Goal: Check status: Check status

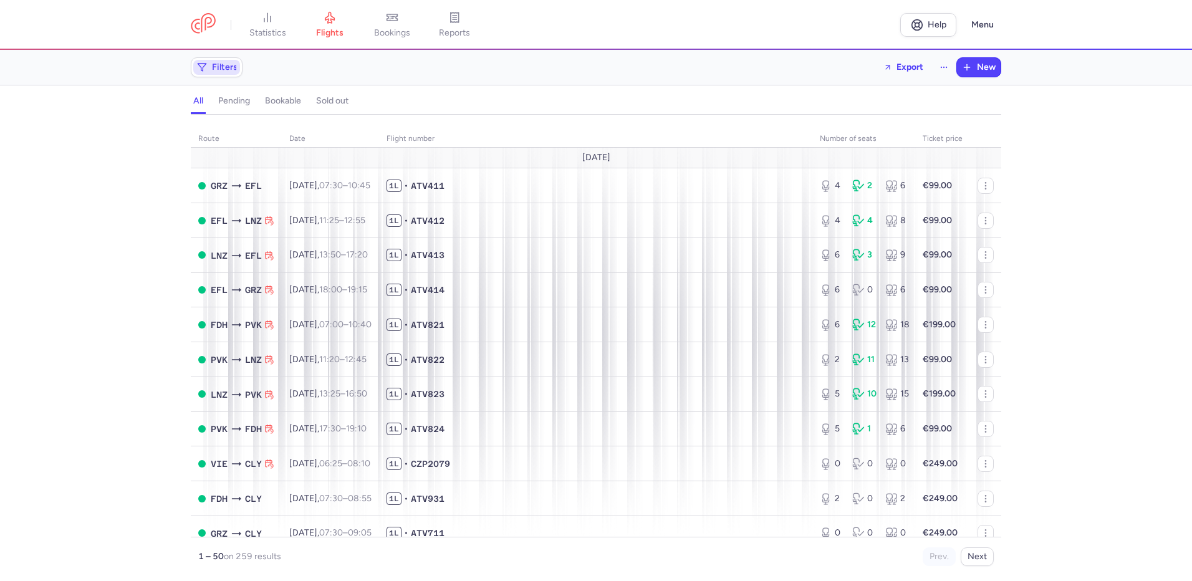
click at [226, 69] on span "Filters" at bounding box center [225, 67] width 26 height 10
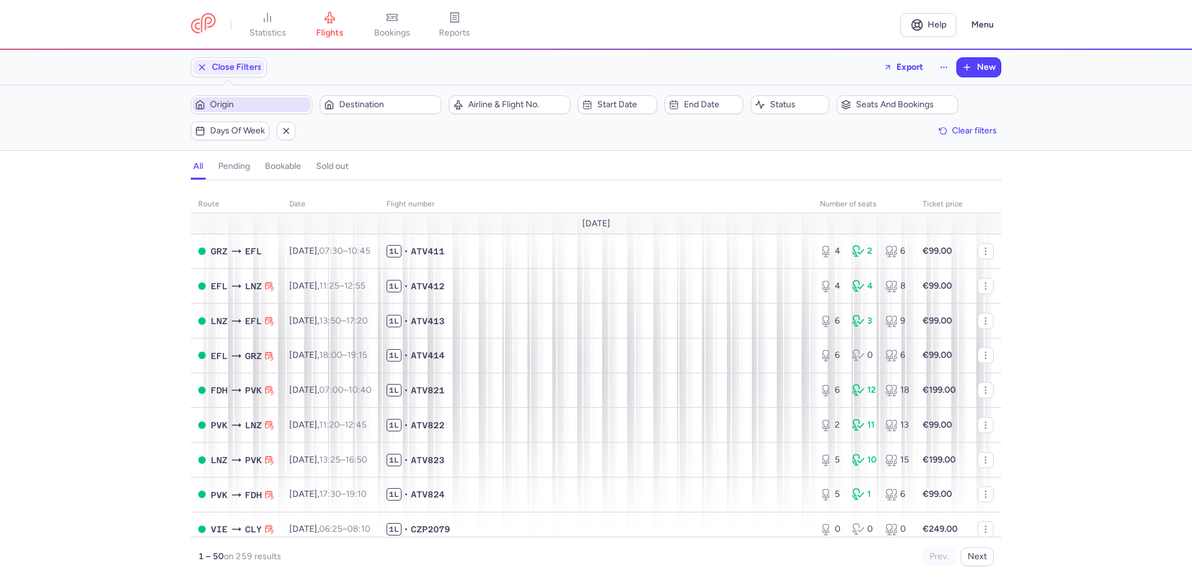
click at [242, 107] on span "Origin" at bounding box center [259, 105] width 98 height 10
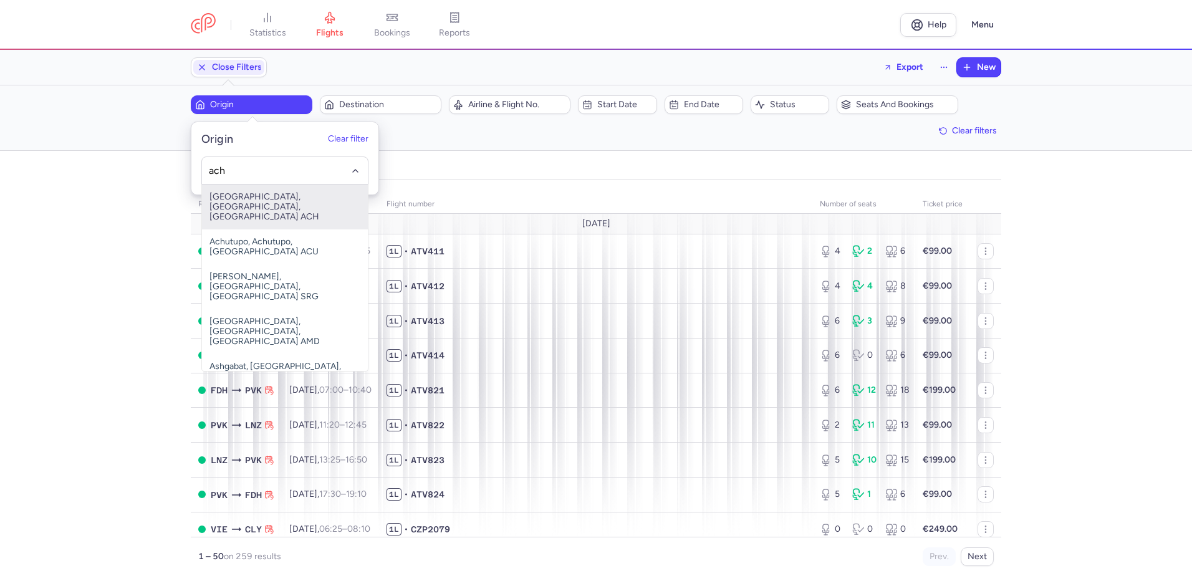
type input "ach"
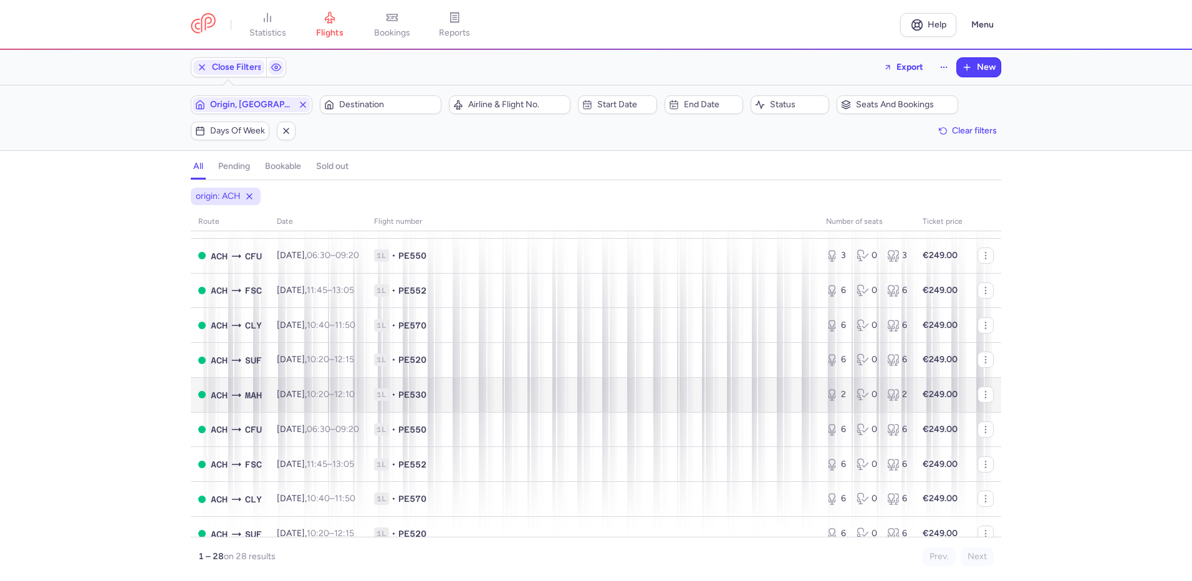
scroll to position [437, 0]
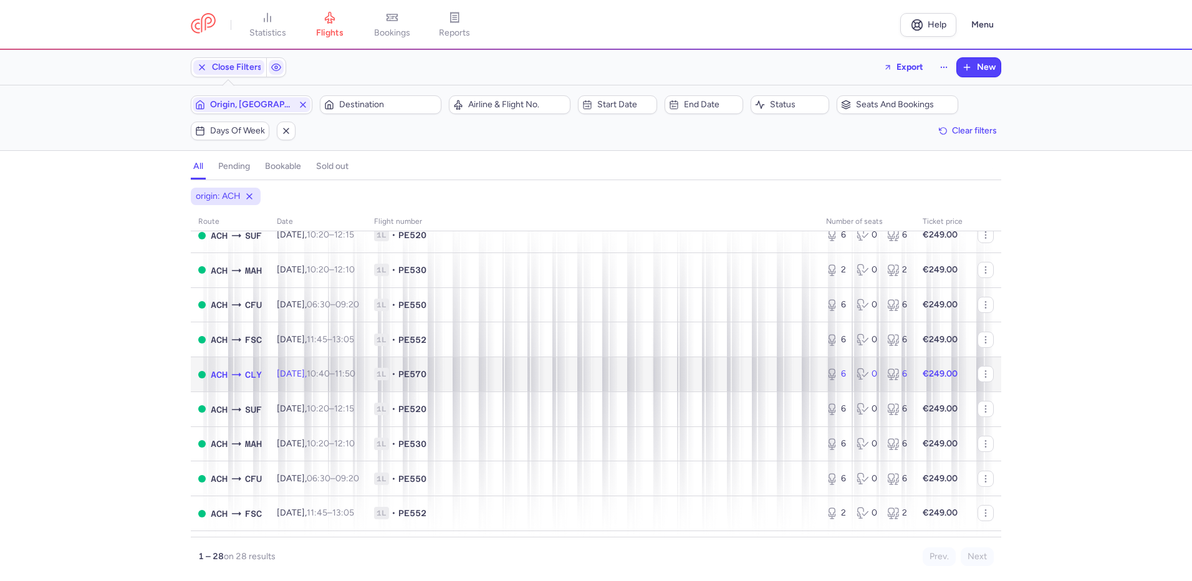
click at [330, 377] on time "10:40" at bounding box center [318, 374] width 23 height 11
select select "days"
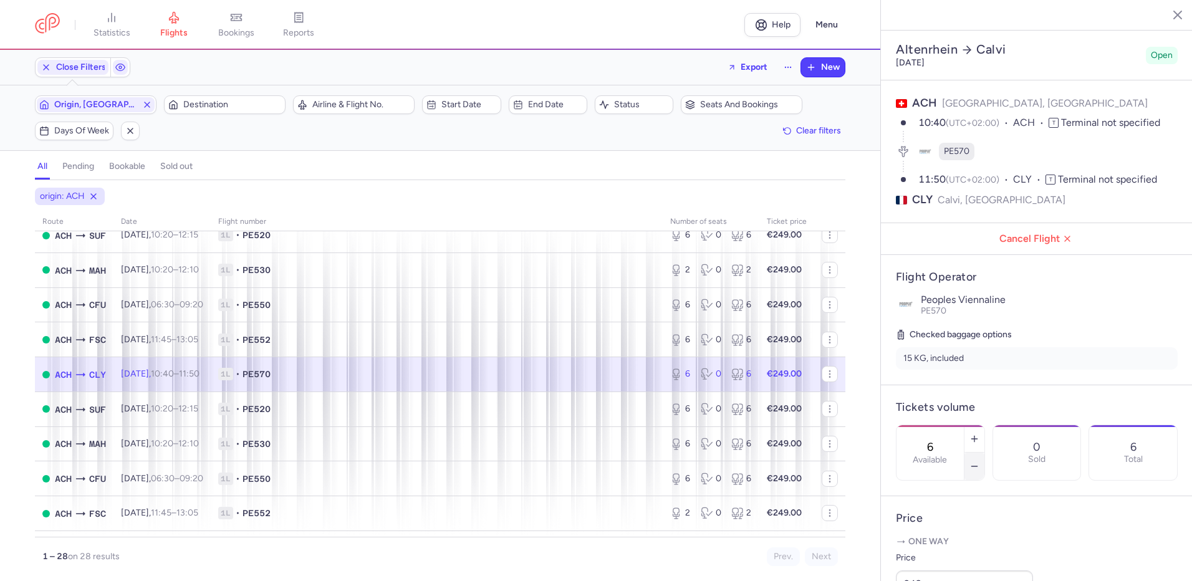
click at [985, 453] on button "button" at bounding box center [975, 466] width 20 height 27
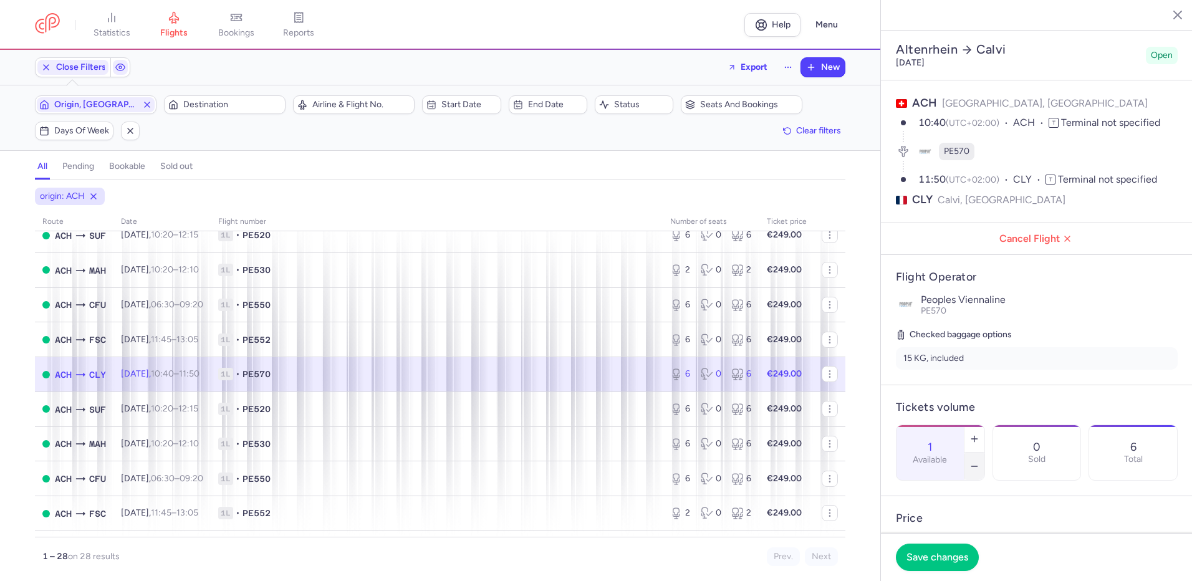
click at [985, 453] on button "button" at bounding box center [975, 466] width 20 height 27
type input "0"
click at [941, 551] on span "Save changes" at bounding box center [938, 556] width 62 height 11
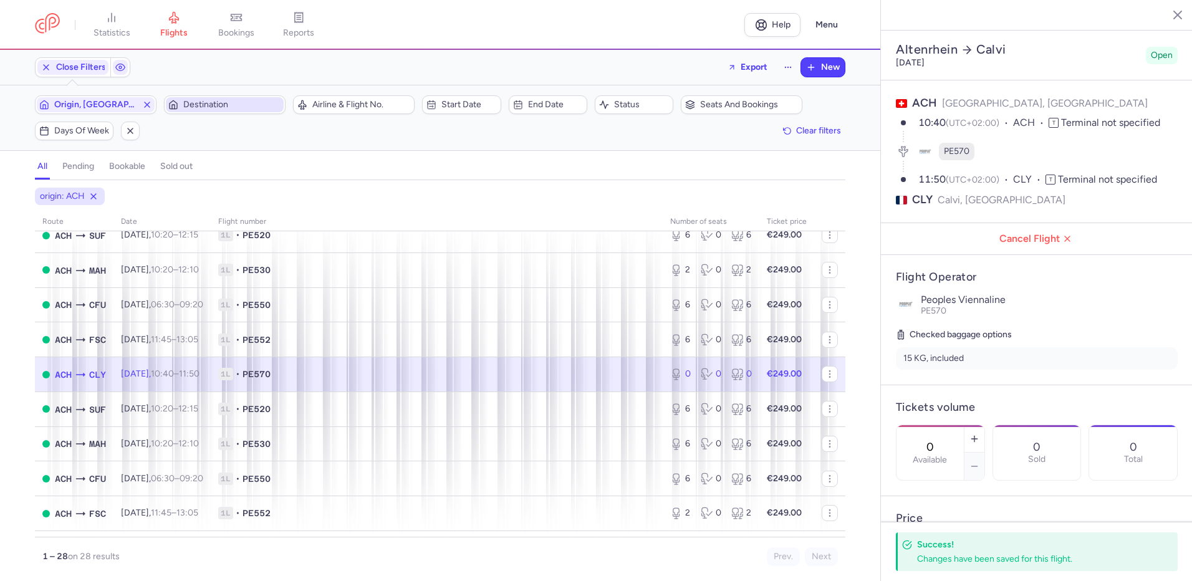
click at [232, 105] on span "Destination" at bounding box center [232, 105] width 98 height 10
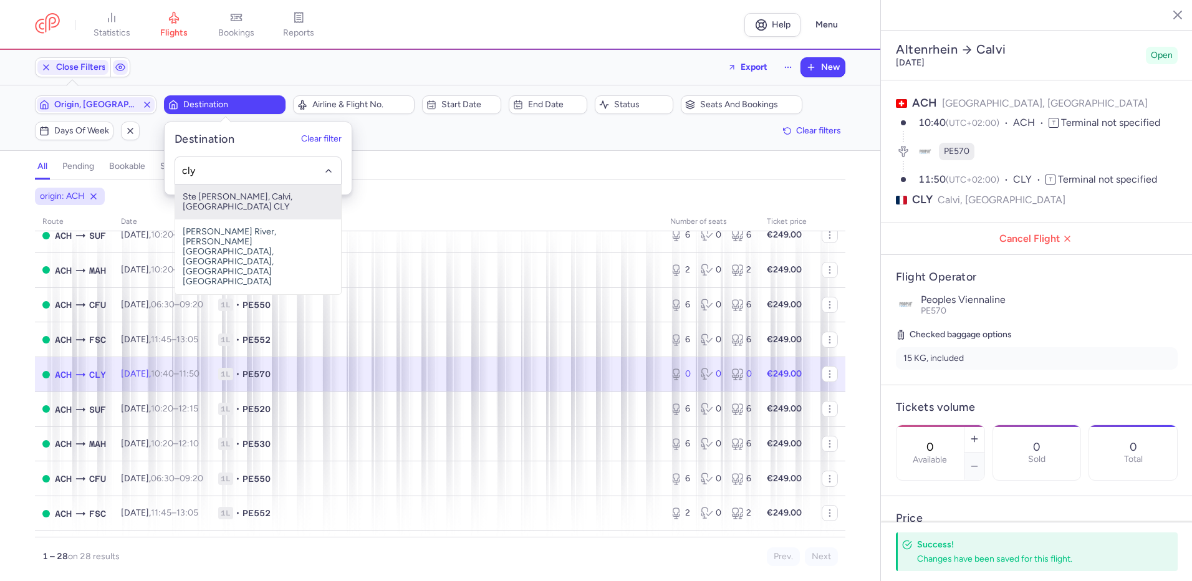
click at [229, 195] on span "Ste [PERSON_NAME], Calvi, [GEOGRAPHIC_DATA] CLY" at bounding box center [258, 202] width 166 height 35
type input "cly"
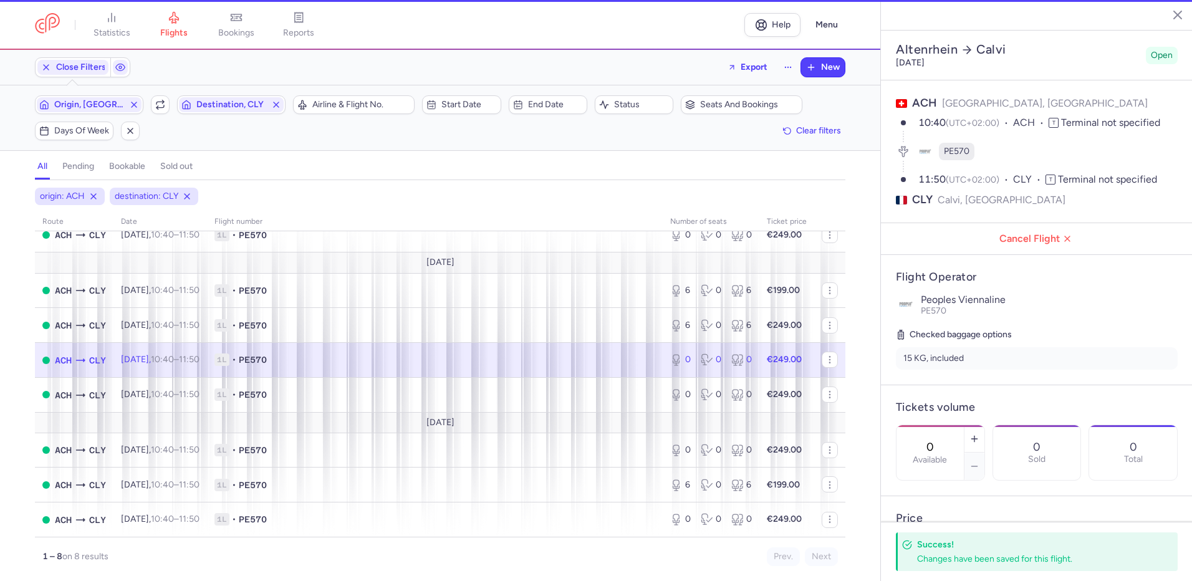
scroll to position [34, 0]
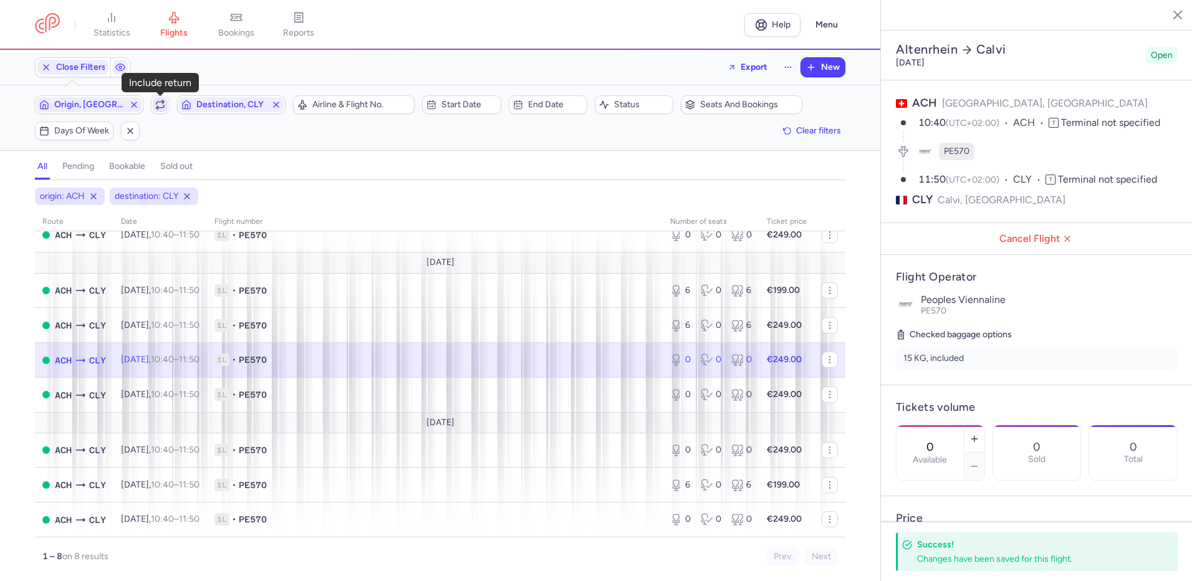
click at [166, 109] on span "button" at bounding box center [160, 104] width 15 height 15
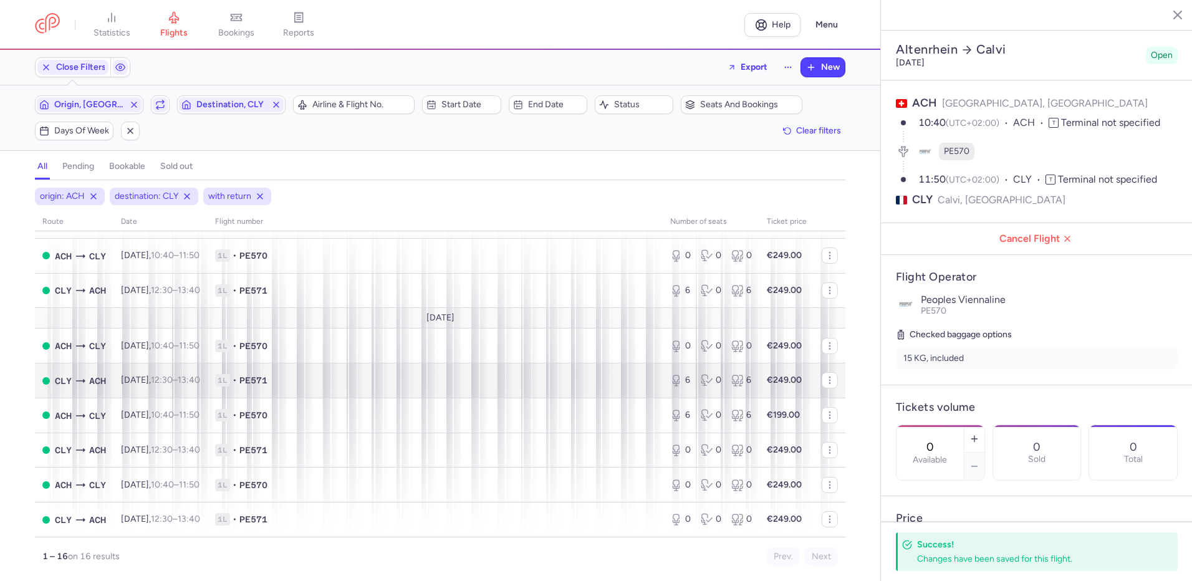
scroll to position [62, 0]
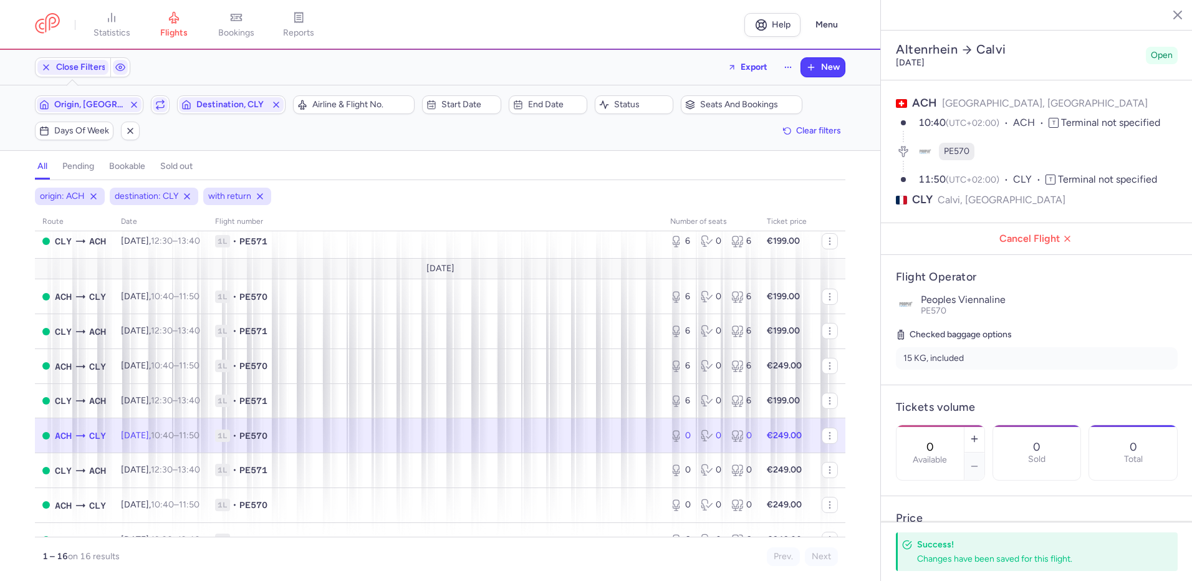
click at [365, 439] on span "1L • PE570" at bounding box center [435, 436] width 440 height 12
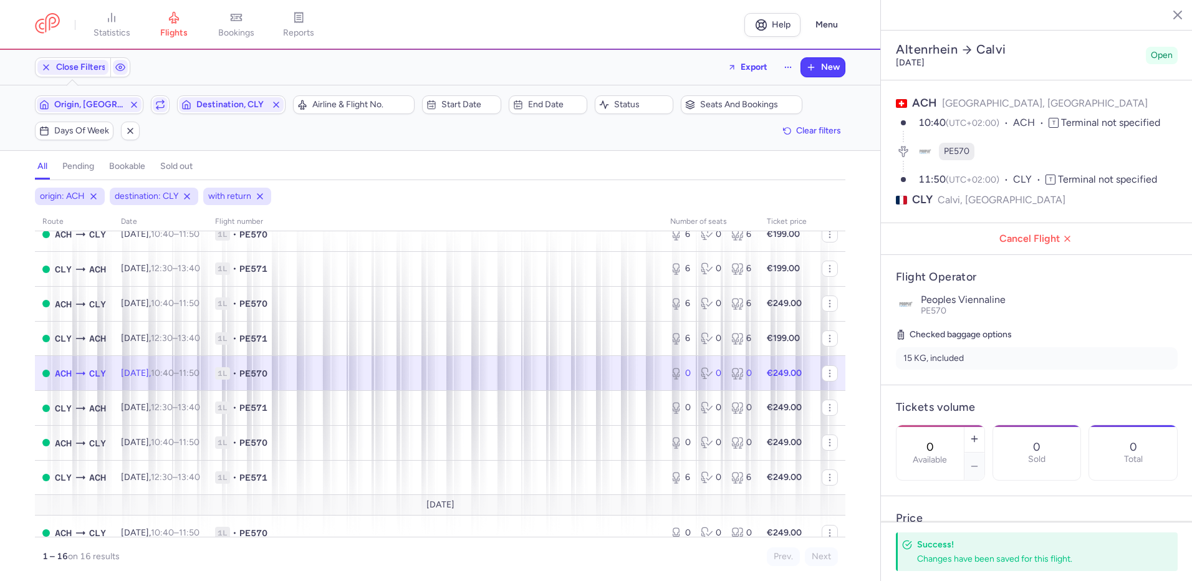
scroll to position [187, 0]
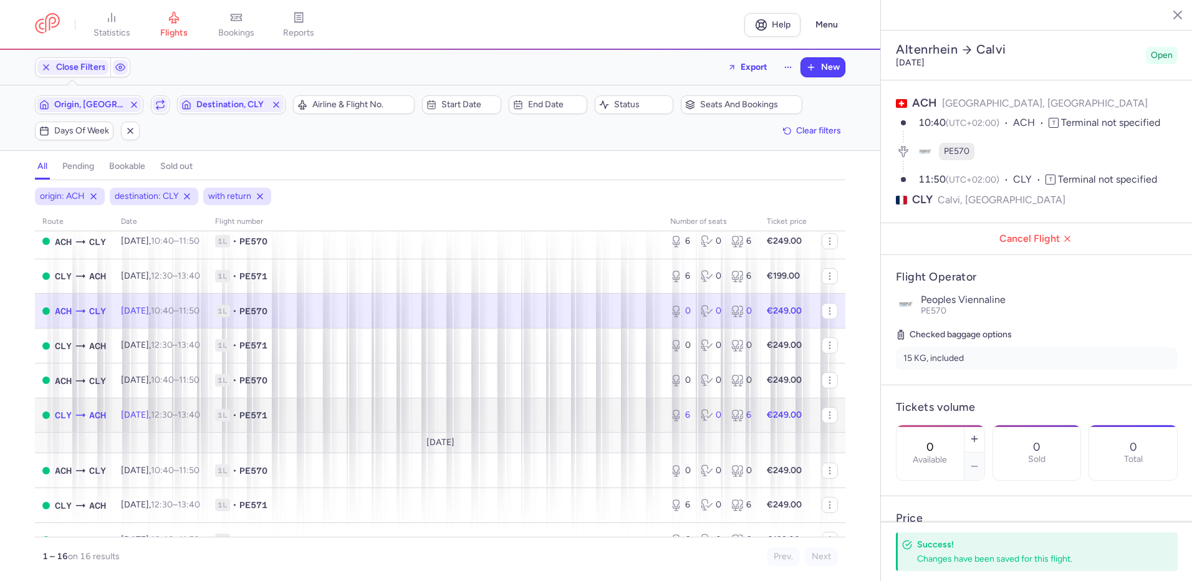
click at [185, 421] on td "[DATE] 12:30 – 13:40 +0" at bounding box center [161, 415] width 94 height 35
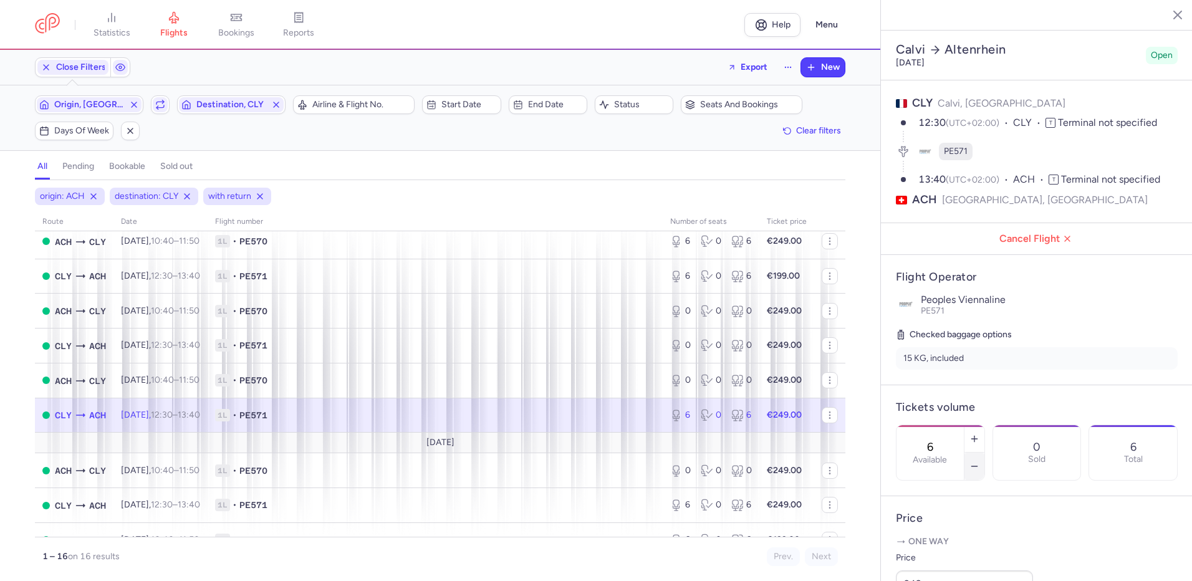
click at [980, 462] on icon "button" at bounding box center [975, 467] width 10 height 10
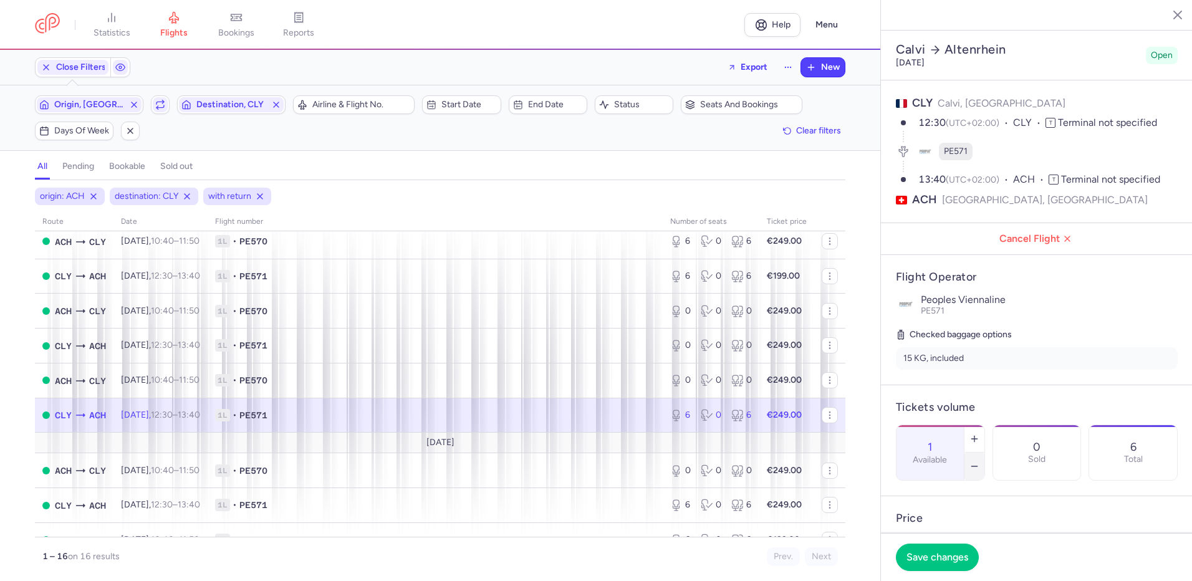
click at [980, 462] on icon "button" at bounding box center [975, 467] width 10 height 10
type input "0"
click at [947, 561] on span "Save changes" at bounding box center [938, 556] width 62 height 11
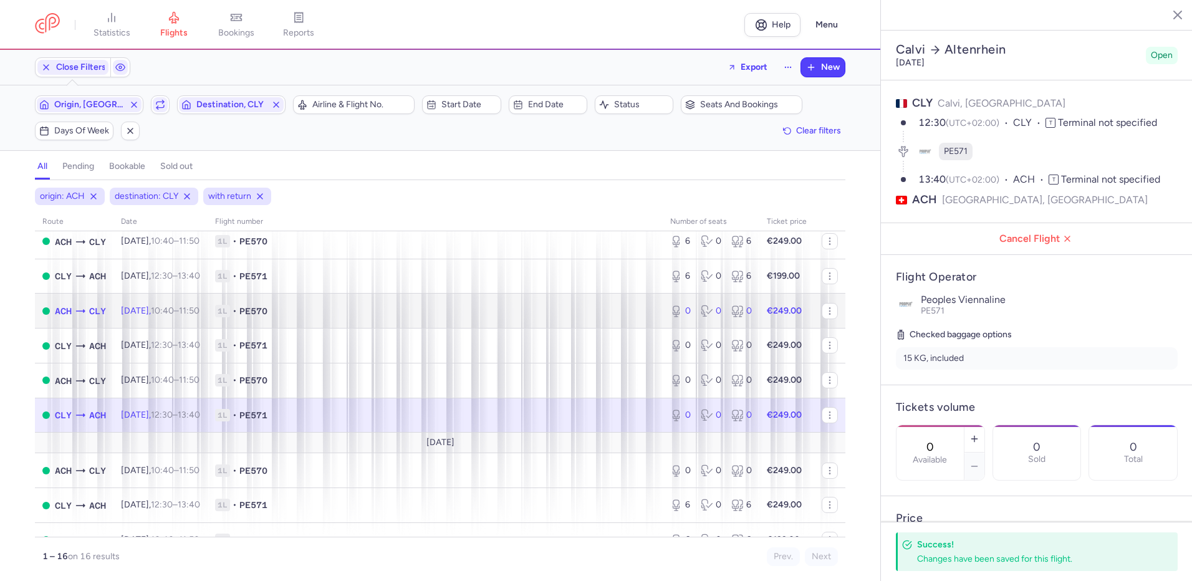
click at [153, 311] on span "[DATE] 10:40 – 11:50 +0" at bounding box center [160, 311] width 79 height 11
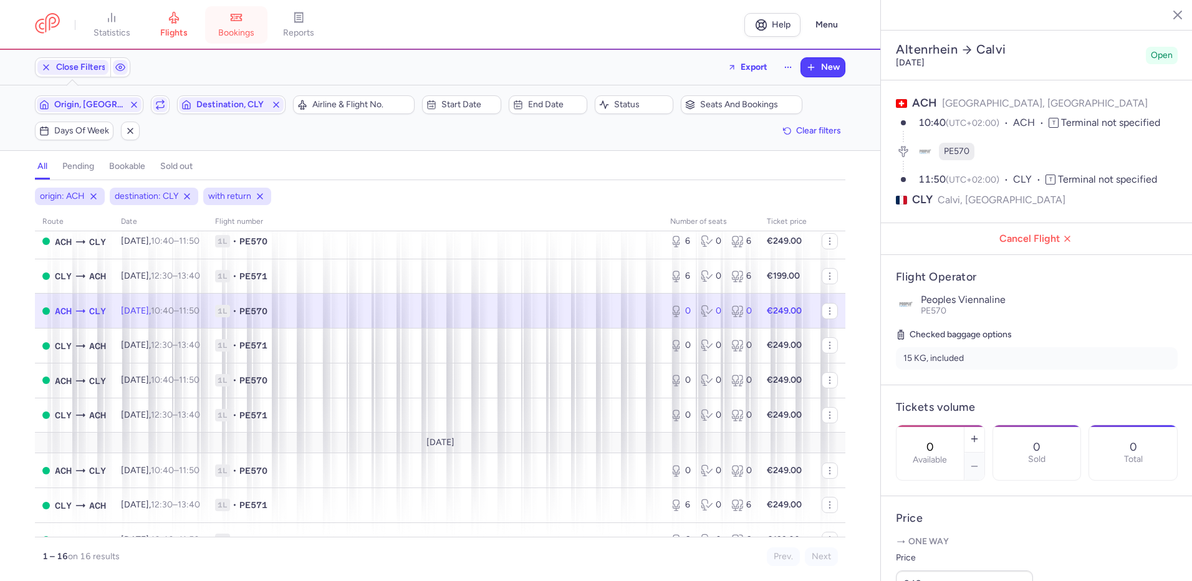
click at [237, 29] on span "bookings" at bounding box center [236, 32] width 36 height 11
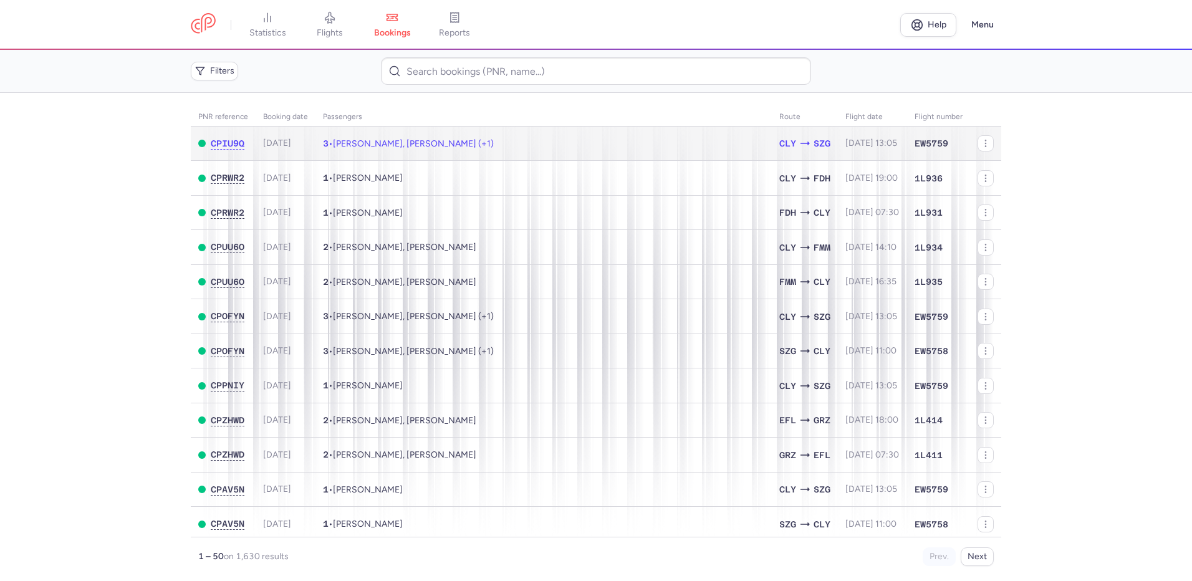
click at [494, 140] on span "[PERSON_NAME], [PERSON_NAME] (+1)" at bounding box center [413, 143] width 161 height 11
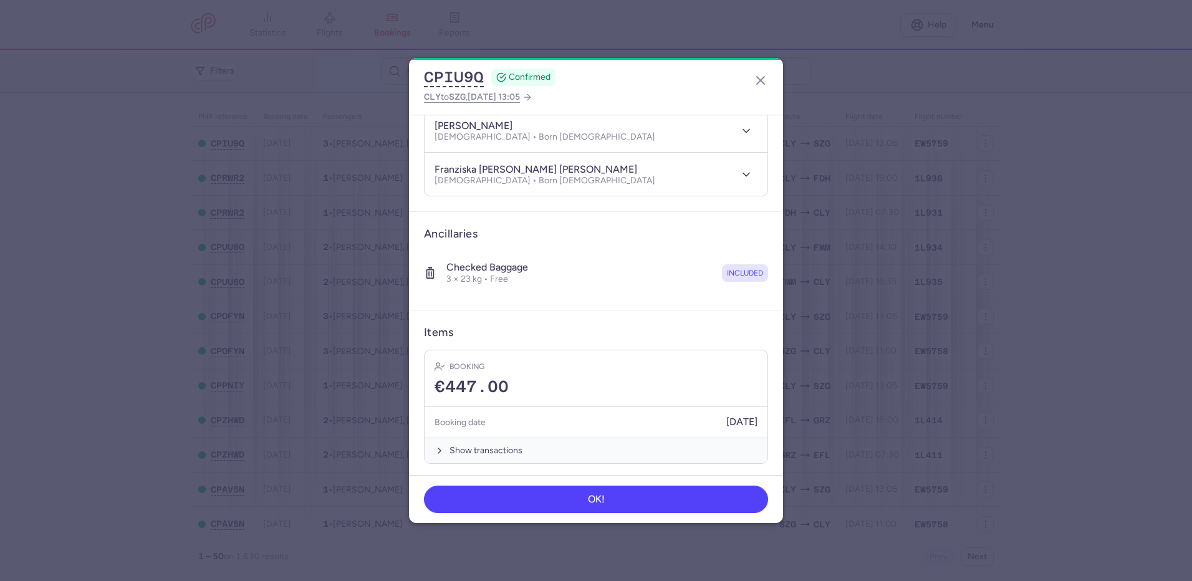
scroll to position [191, 0]
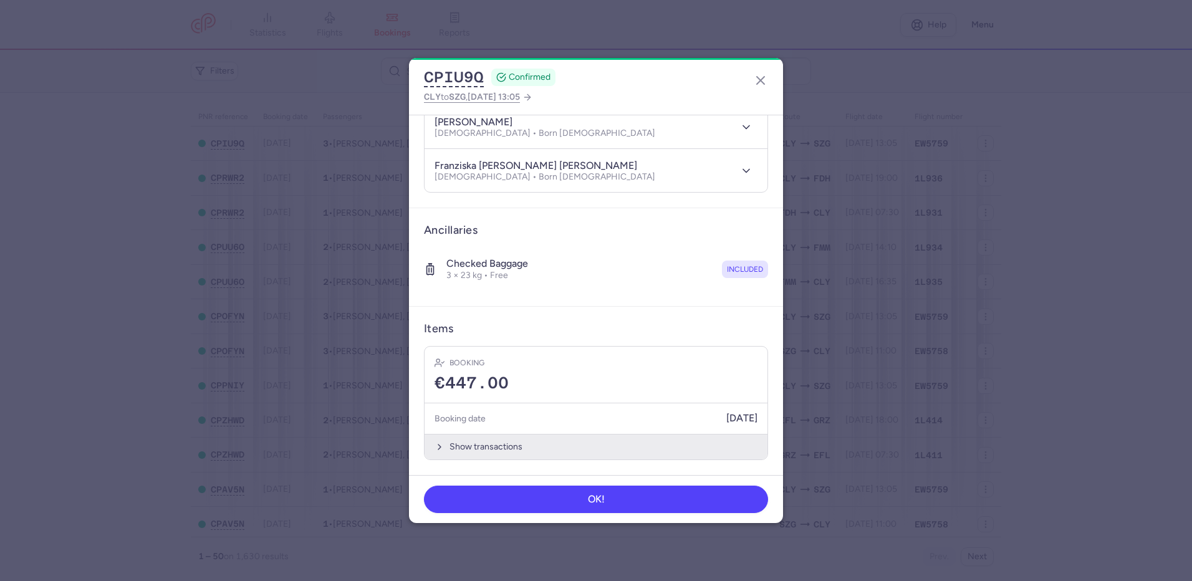
click at [461, 446] on button "Show transactions" at bounding box center [596, 447] width 343 height 26
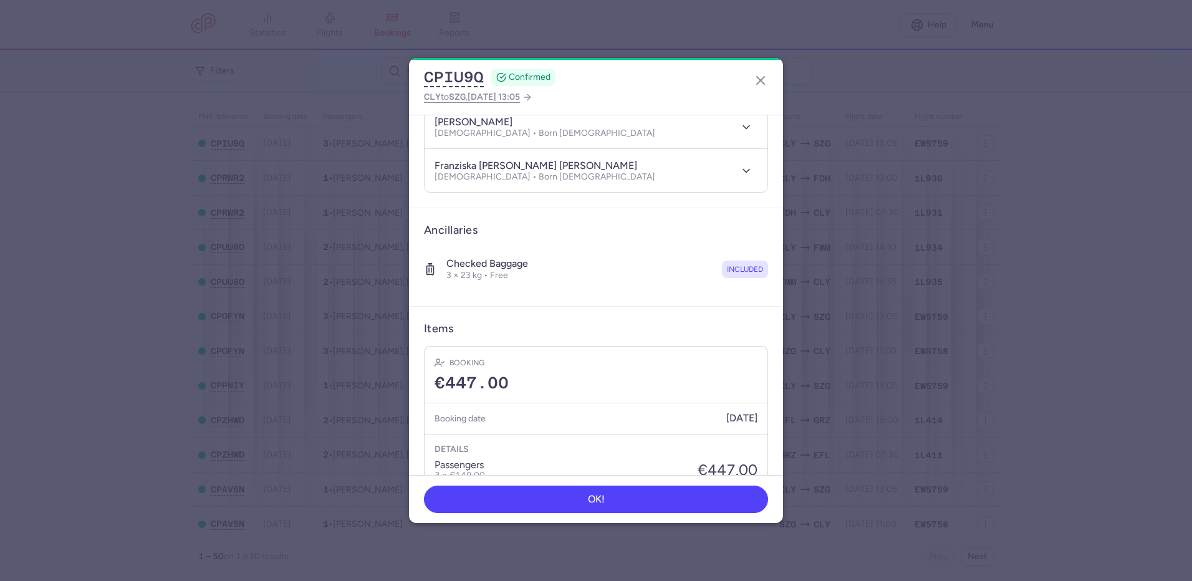
scroll to position [382, 0]
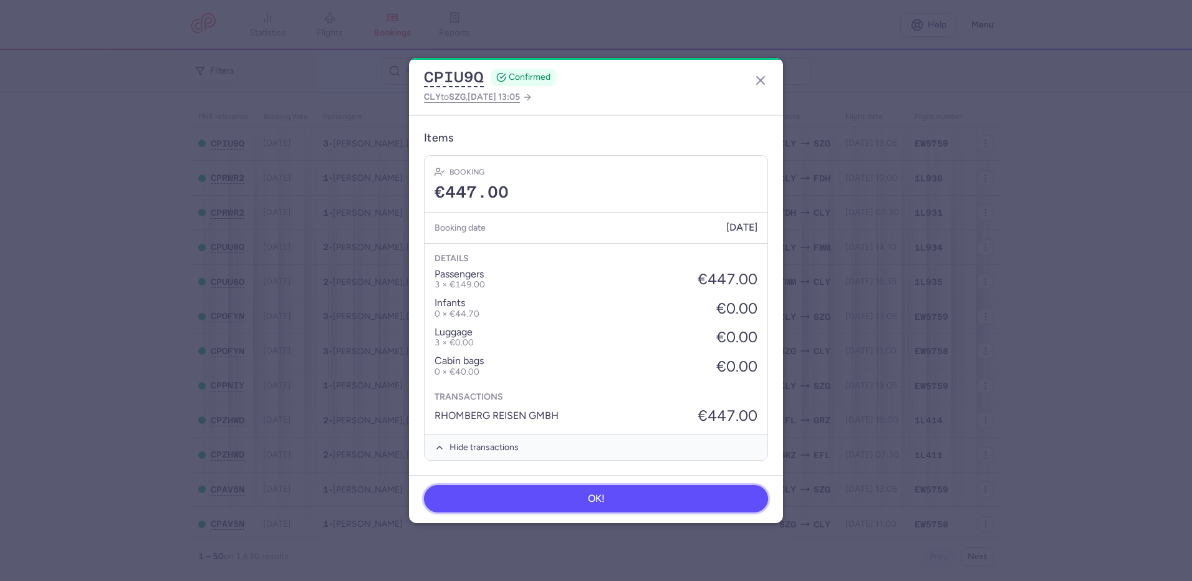
click at [629, 500] on button "OK!" at bounding box center [596, 498] width 344 height 27
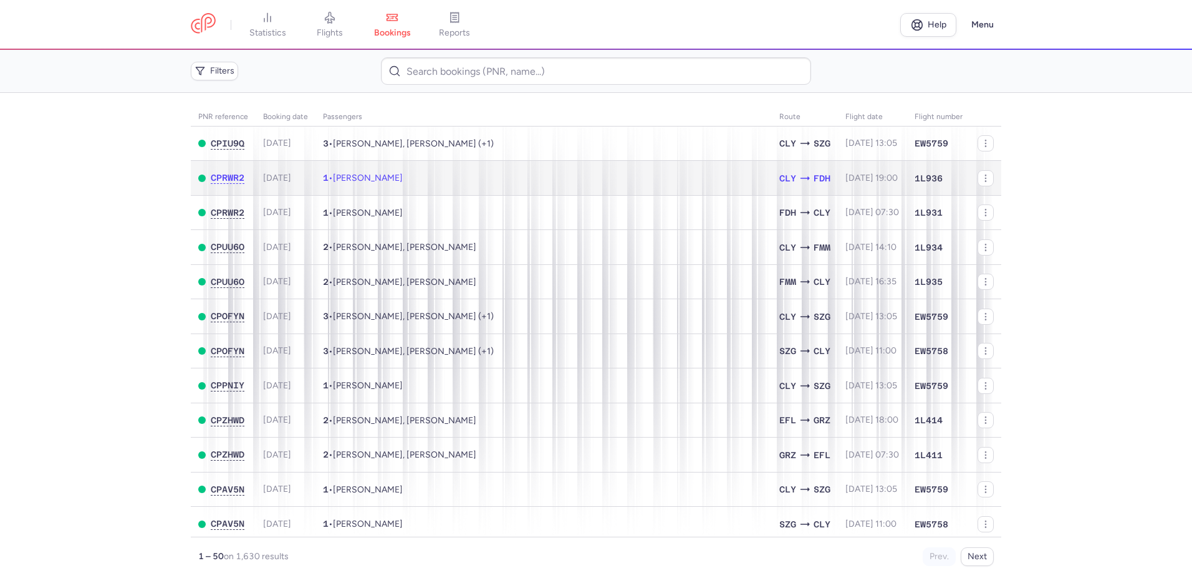
click at [468, 177] on td "1 • [PERSON_NAME]" at bounding box center [544, 178] width 457 height 35
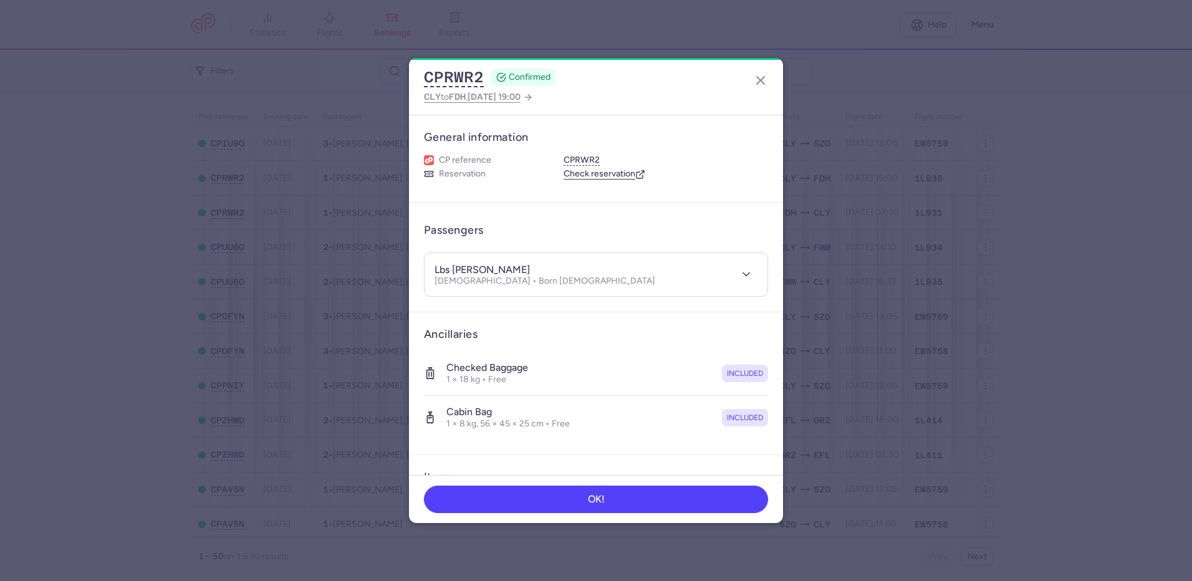
scroll to position [148, 0]
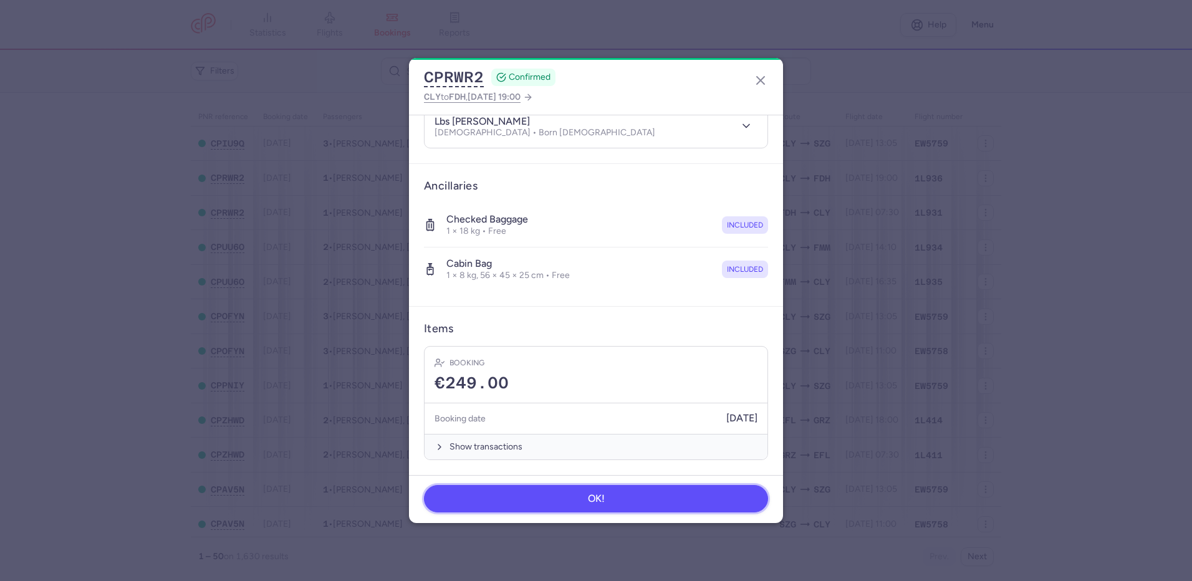
click at [595, 499] on span "OK!" at bounding box center [596, 498] width 17 height 11
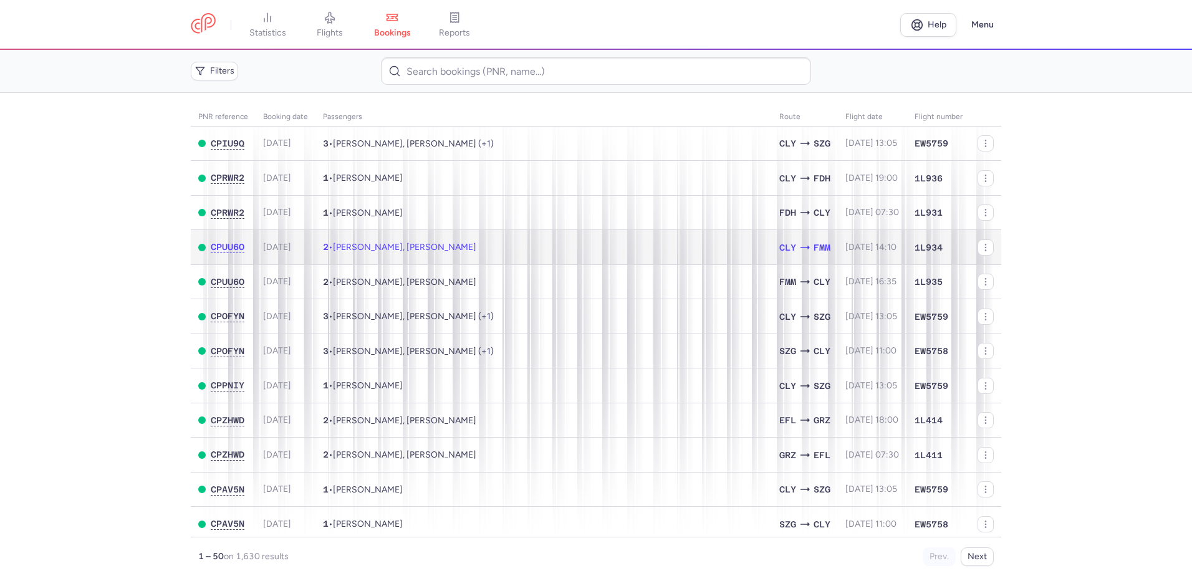
click at [511, 246] on td "2 • [PERSON_NAME], [PERSON_NAME]" at bounding box center [544, 247] width 457 height 35
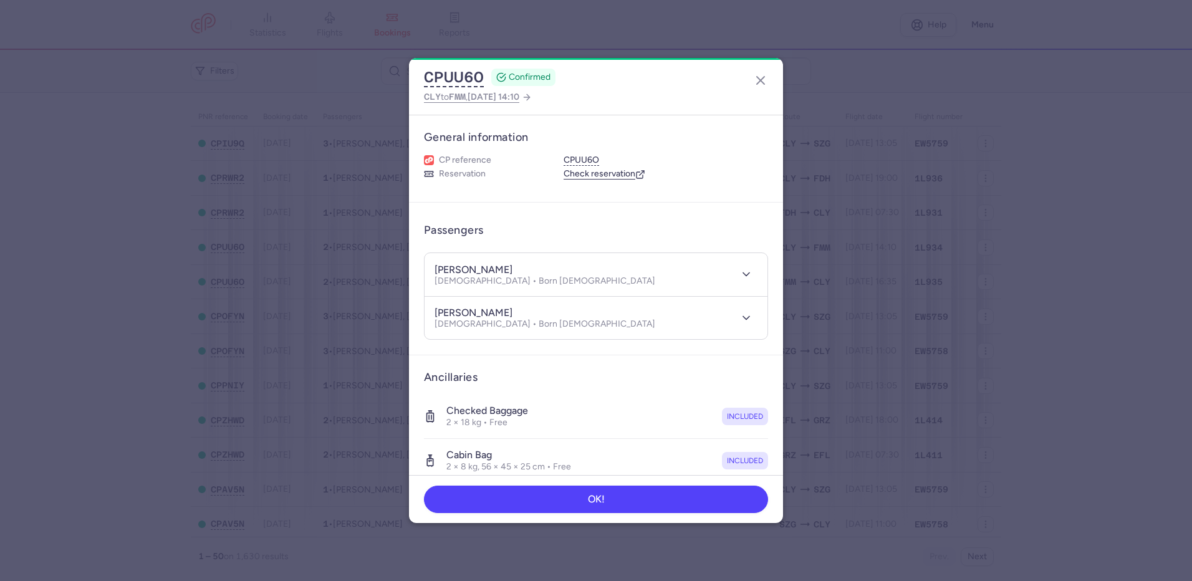
scroll to position [191, 0]
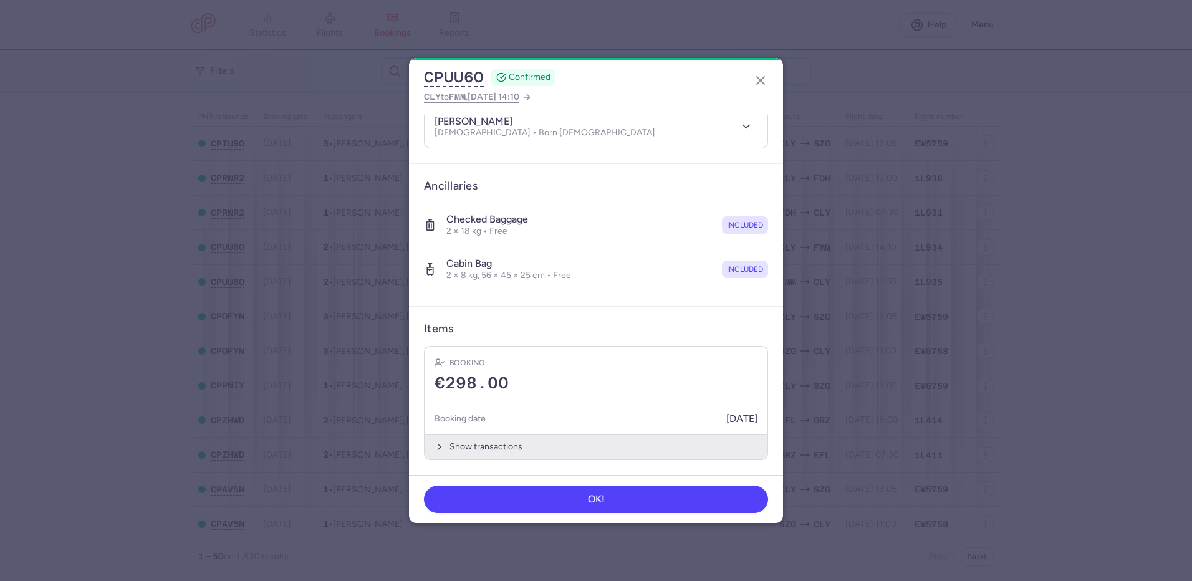
click at [538, 447] on button "Show transactions" at bounding box center [596, 447] width 343 height 26
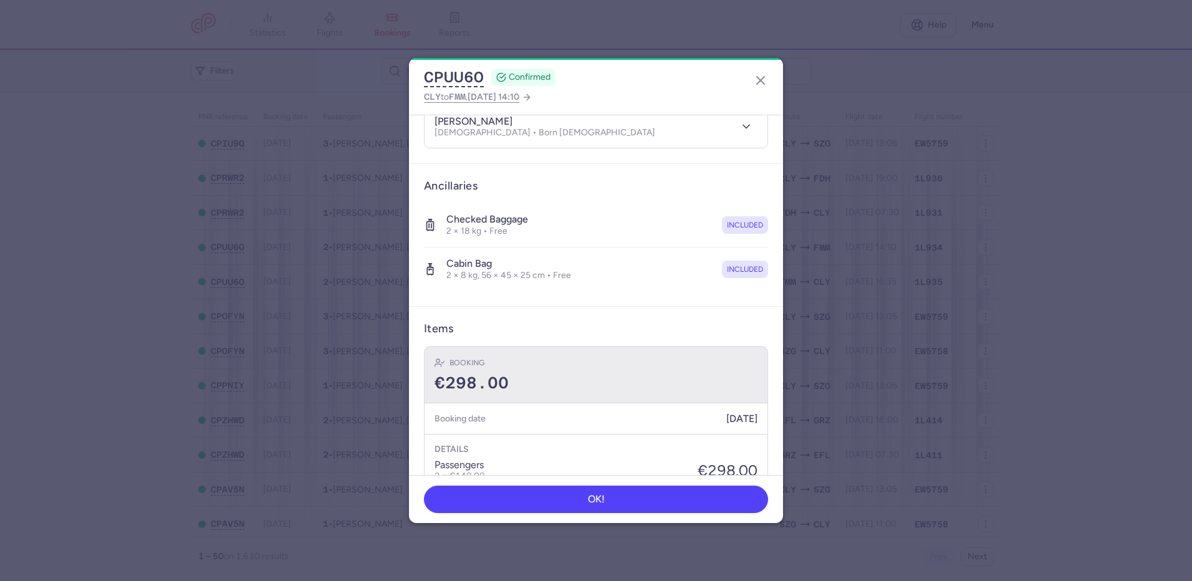
scroll to position [379, 0]
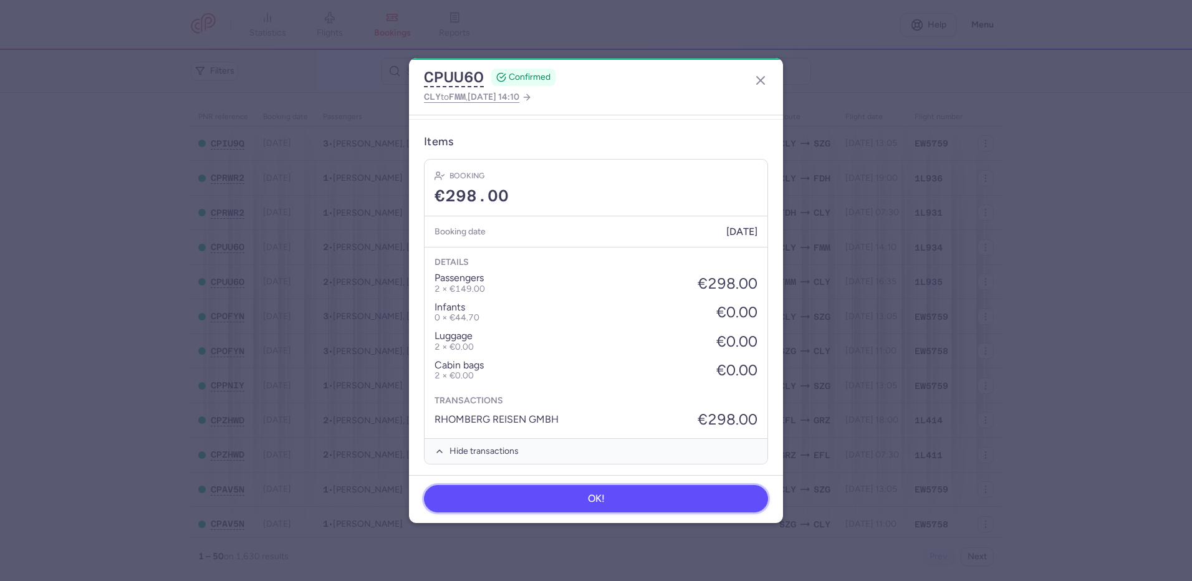
click at [614, 499] on button "OK!" at bounding box center [596, 498] width 344 height 27
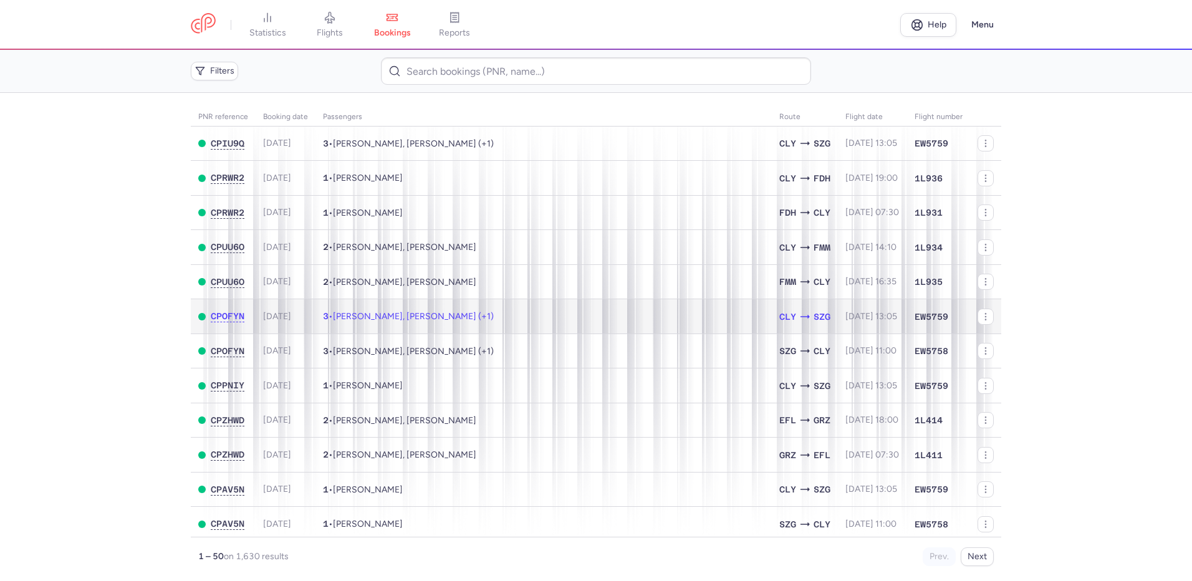
click at [534, 319] on td "3 • [PERSON_NAME], [PERSON_NAME] (+1)" at bounding box center [544, 316] width 457 height 35
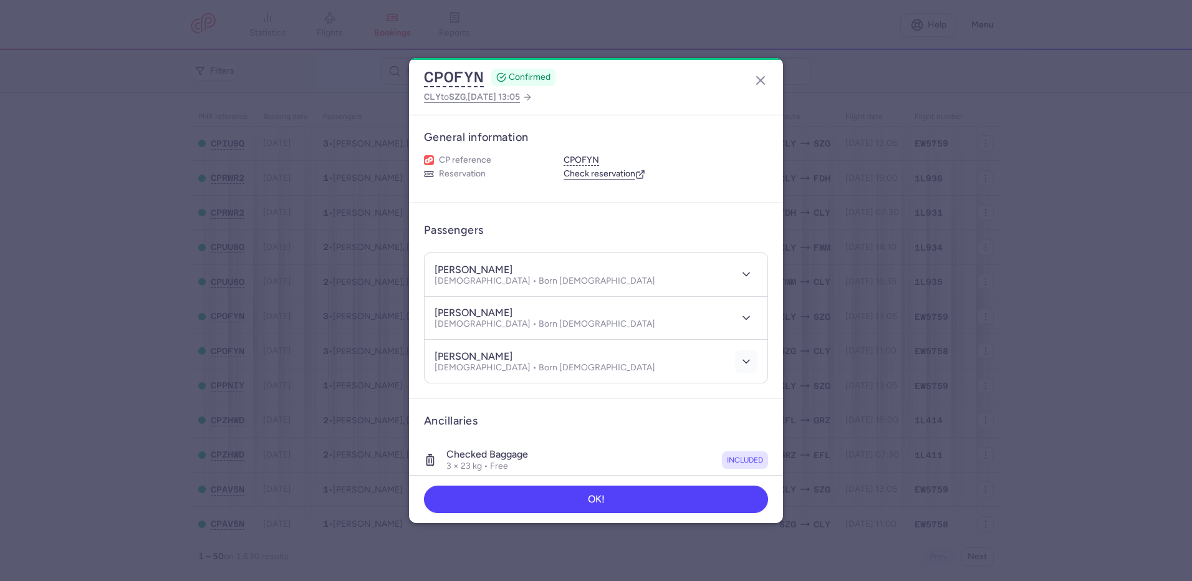
click at [740, 359] on icon "button" at bounding box center [746, 361] width 12 height 12
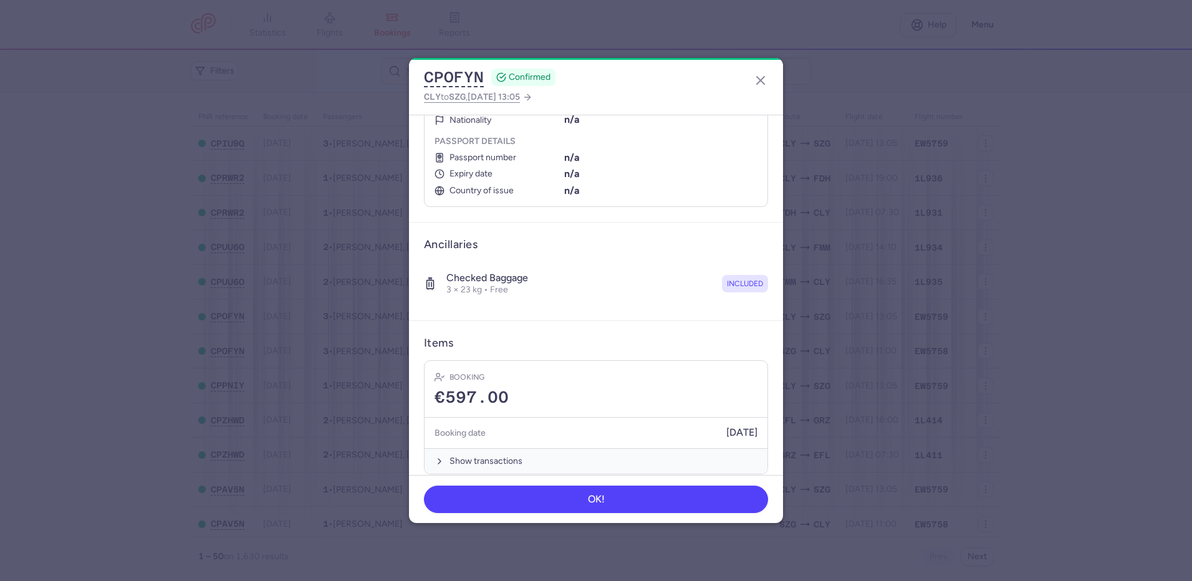
scroll to position [326, 0]
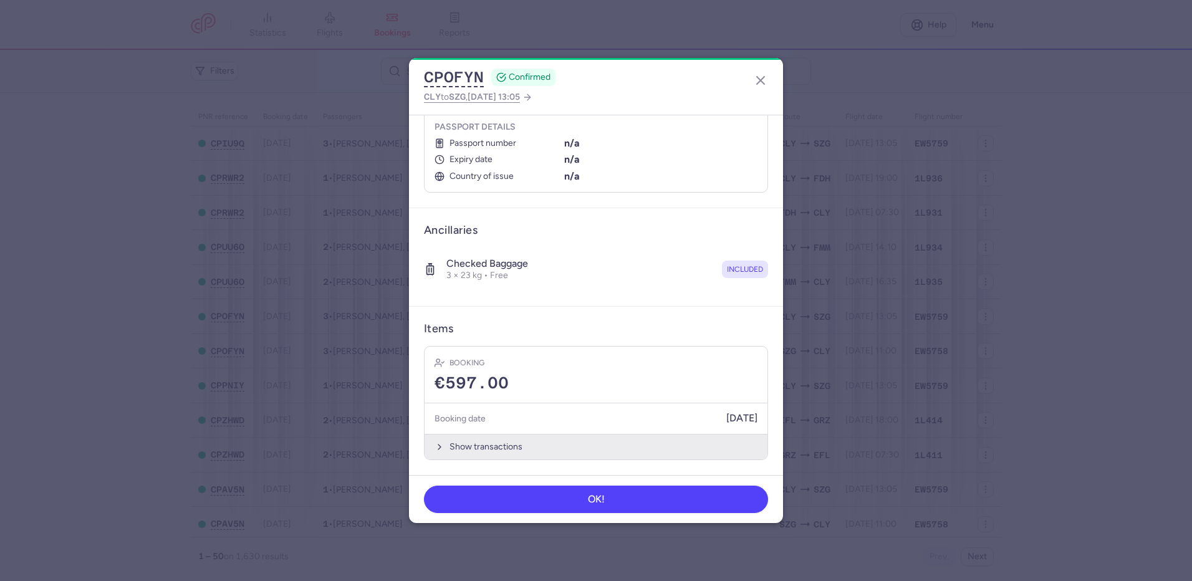
click at [435, 447] on icon "button" at bounding box center [440, 447] width 10 height 10
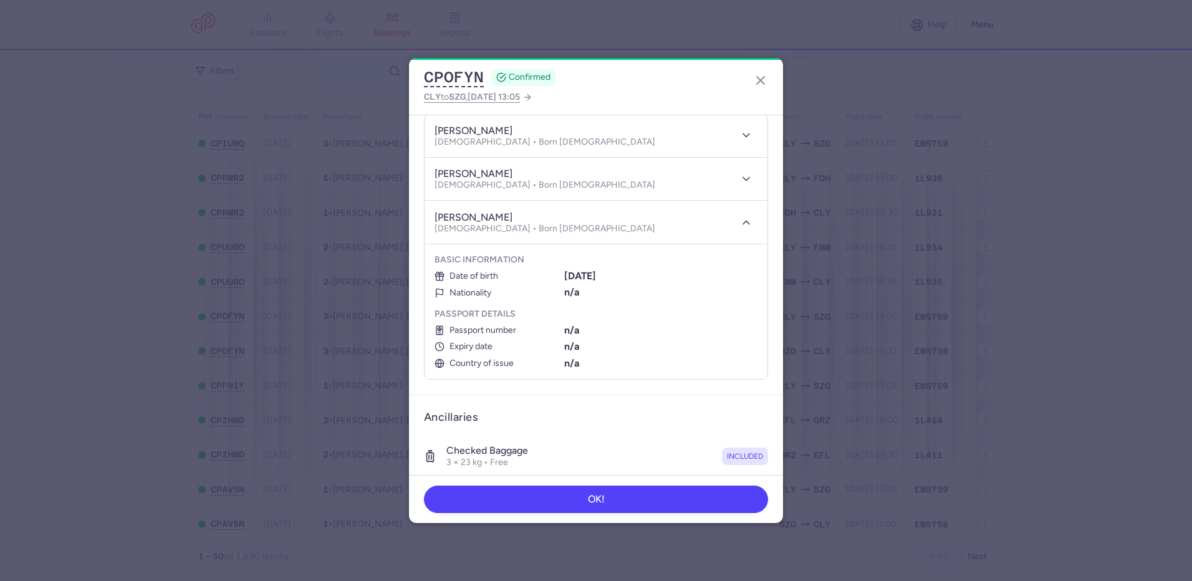
scroll to position [0, 0]
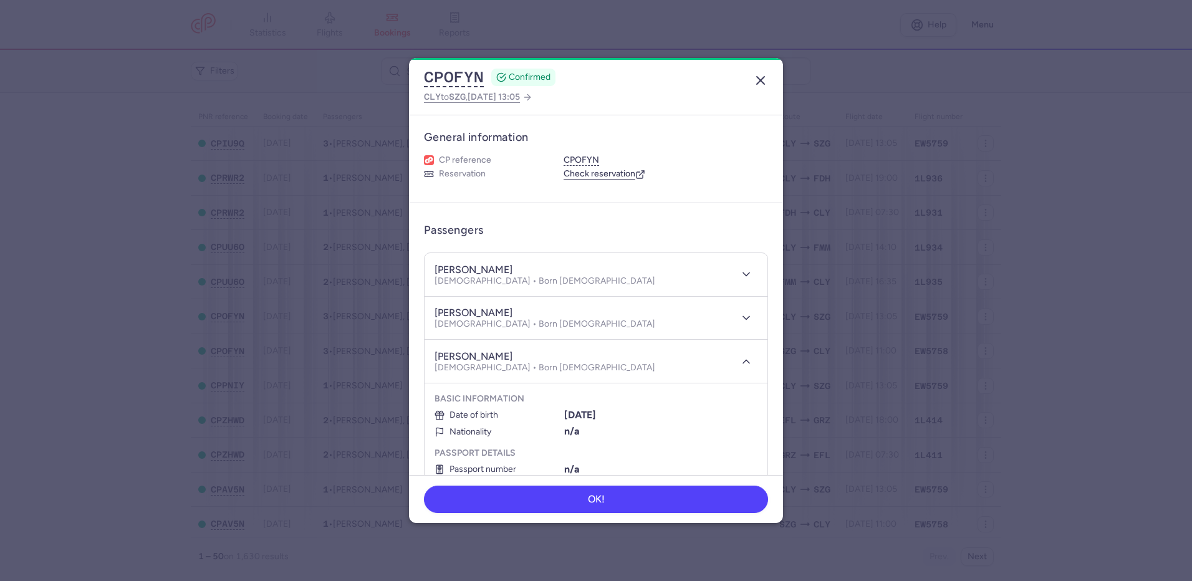
click at [768, 81] on icon "button" at bounding box center [760, 80] width 15 height 15
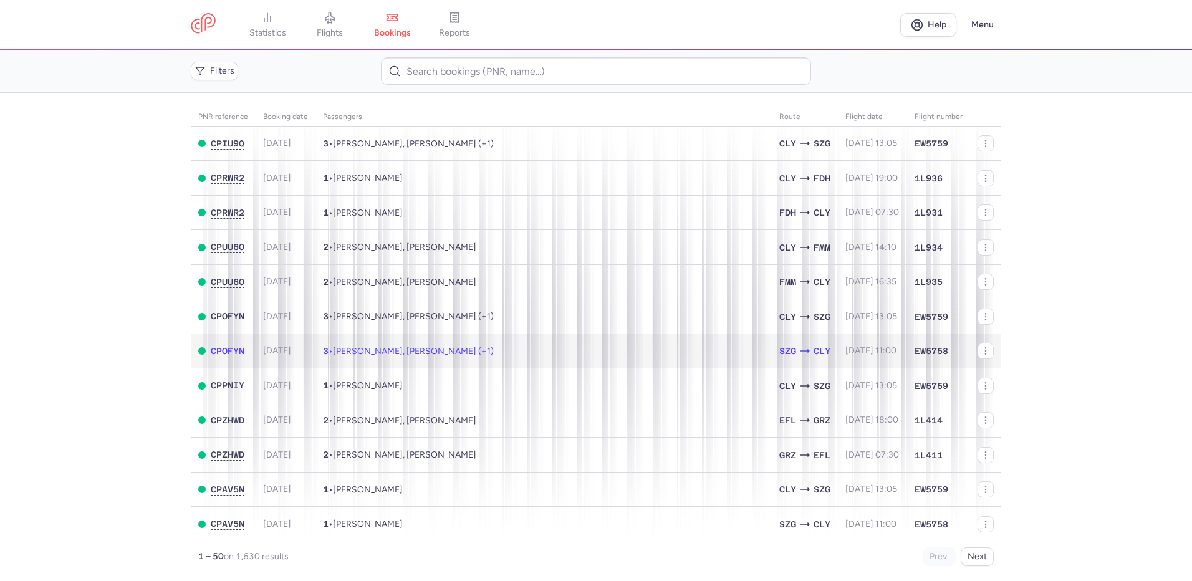
click at [571, 359] on td "3 • [PERSON_NAME], [PERSON_NAME] (+1)" at bounding box center [544, 351] width 457 height 35
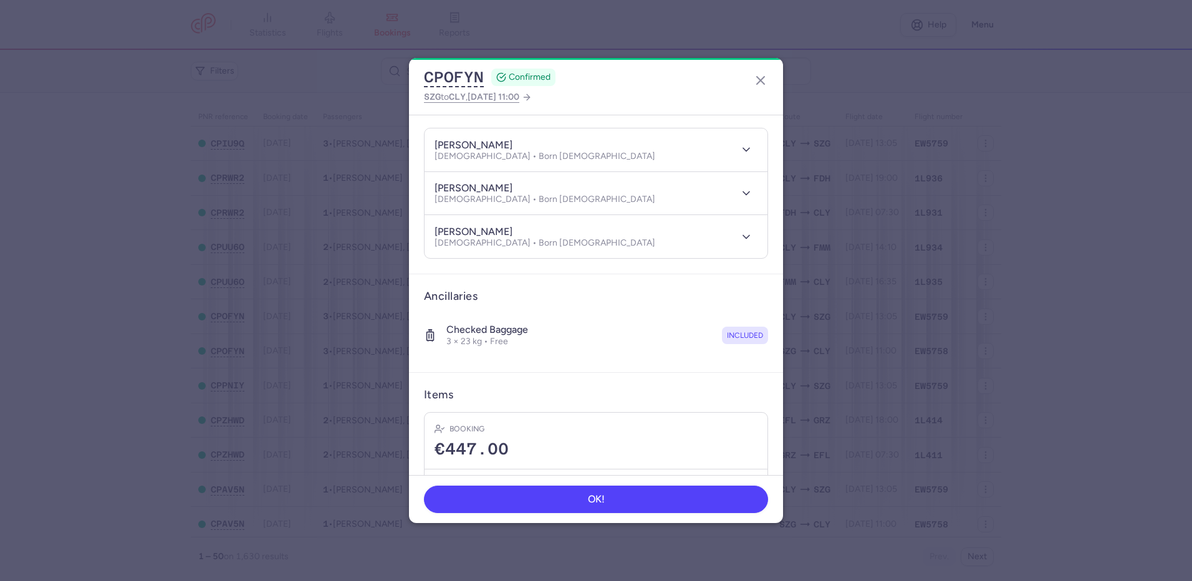
scroll to position [187, 0]
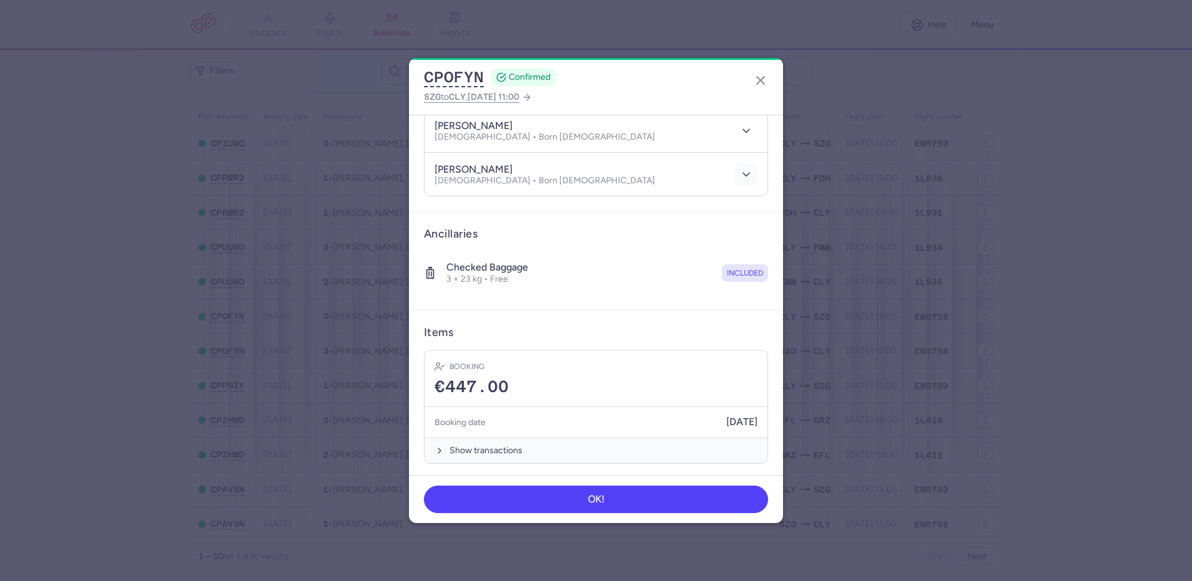
click at [740, 176] on icon "button" at bounding box center [746, 174] width 12 height 12
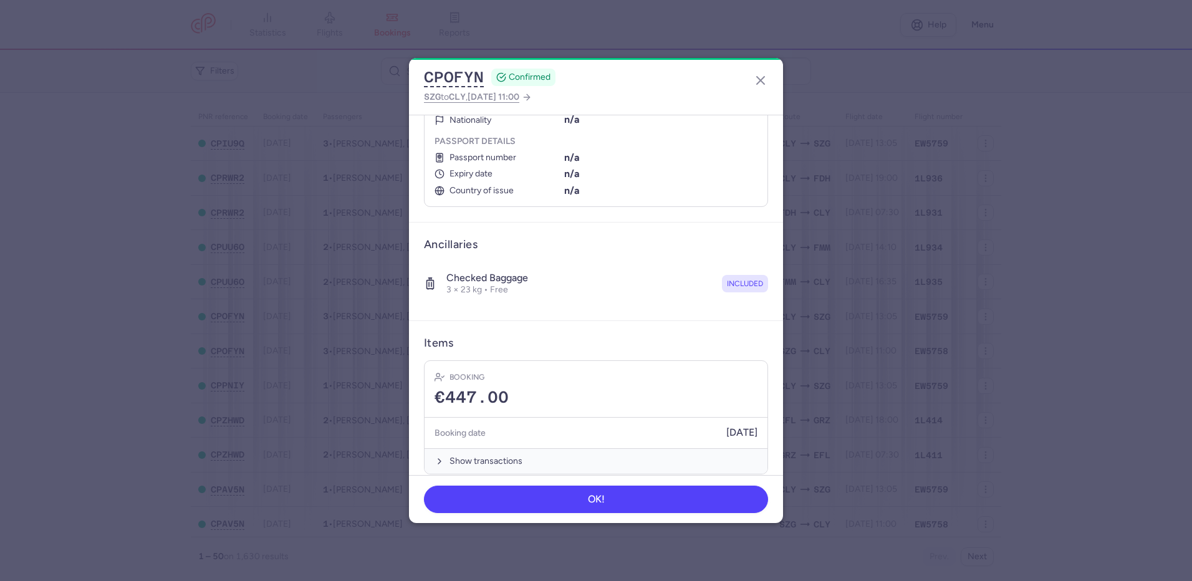
scroll to position [326, 0]
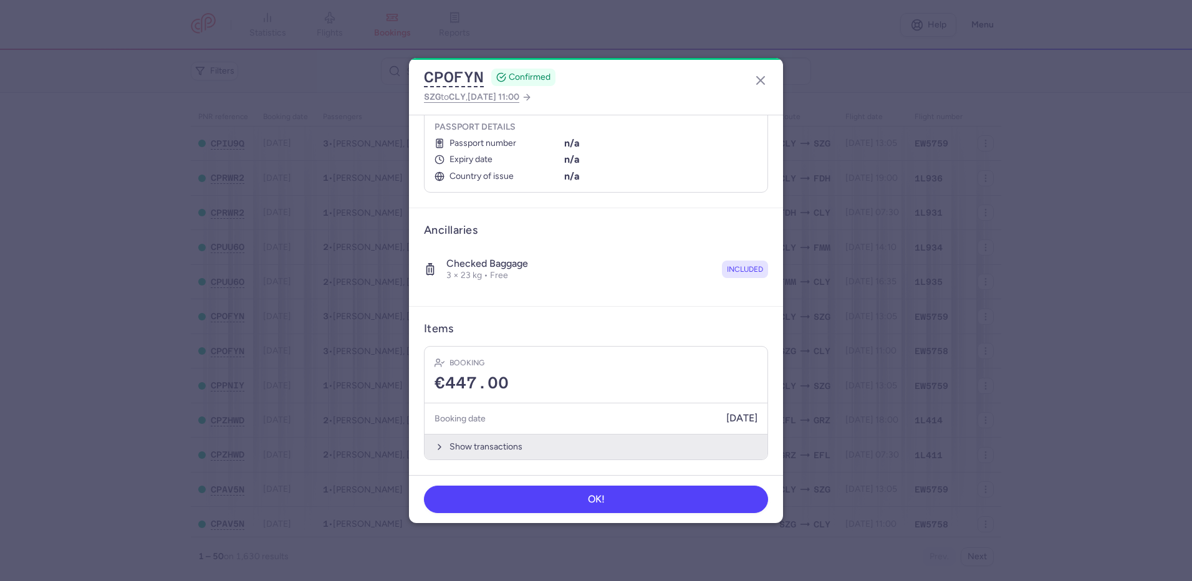
click at [453, 445] on button "Show transactions" at bounding box center [596, 447] width 343 height 26
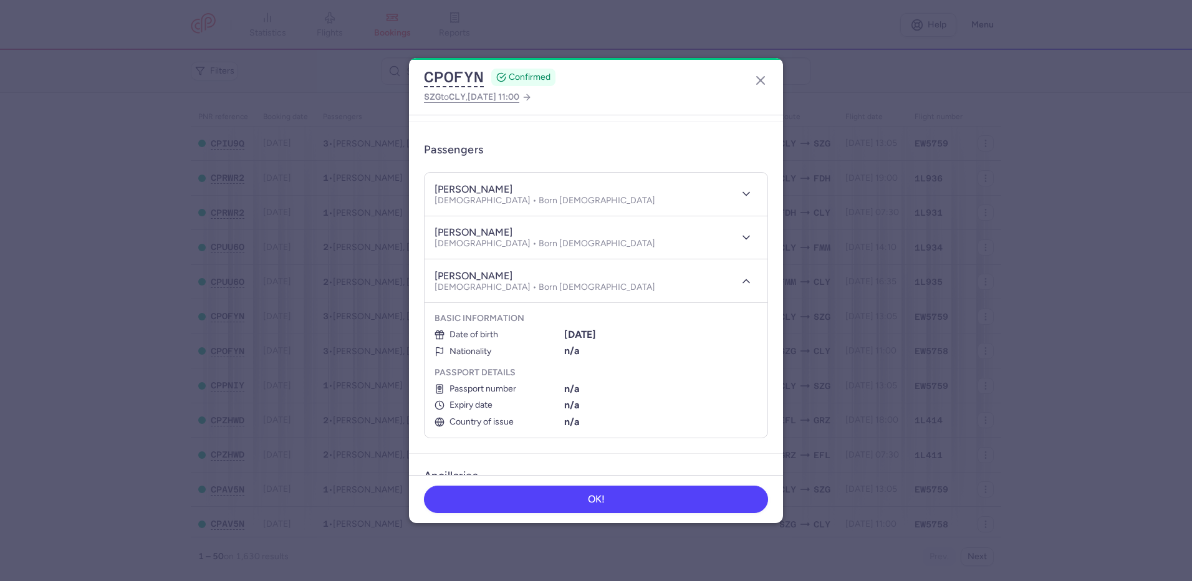
scroll to position [0, 0]
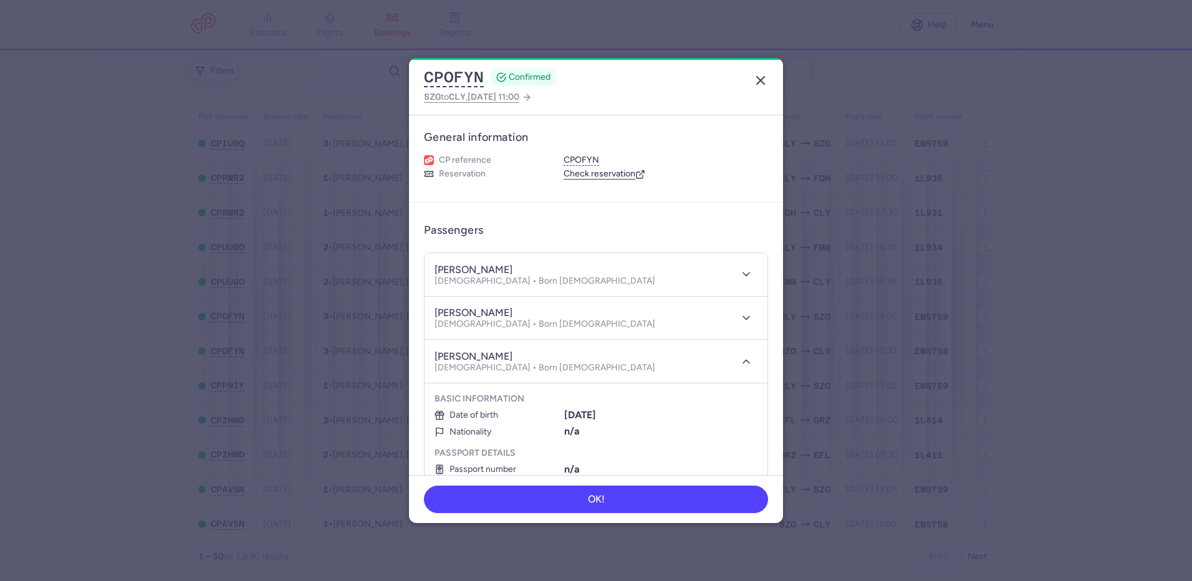
click at [758, 82] on icon "button" at bounding box center [760, 80] width 15 height 15
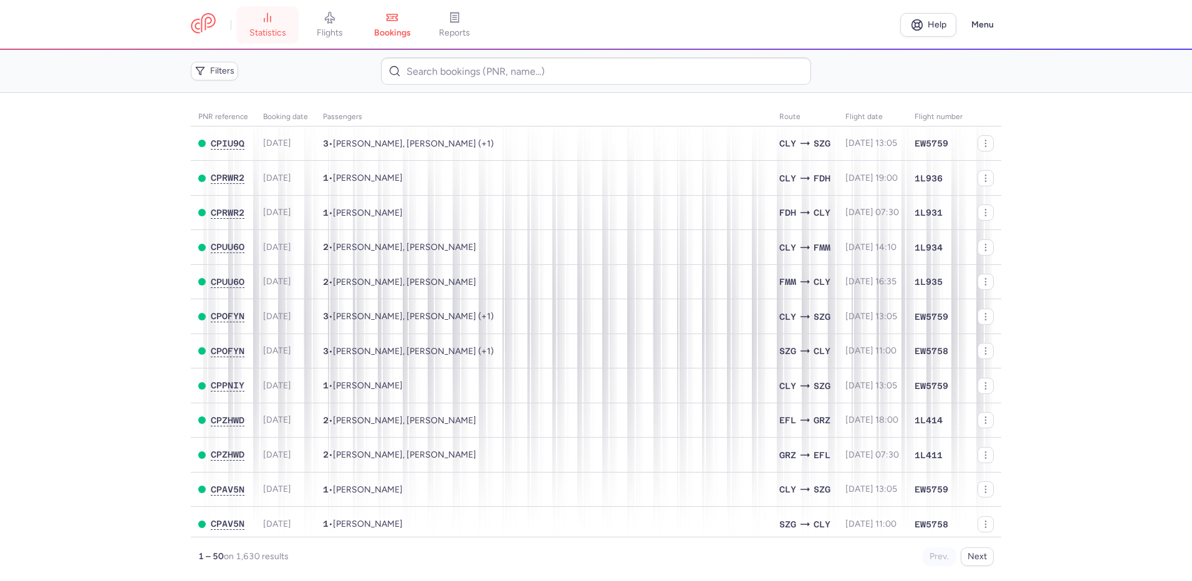
click at [271, 17] on icon at bounding box center [267, 17] width 12 height 12
